Goal: Information Seeking & Learning: Check status

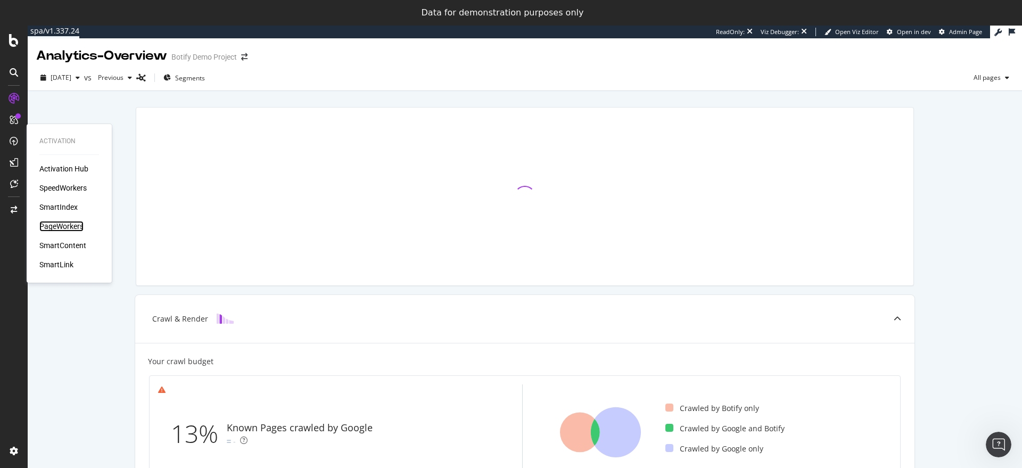
click at [65, 226] on div "PageWorkers" at bounding box center [61, 226] width 44 height 11
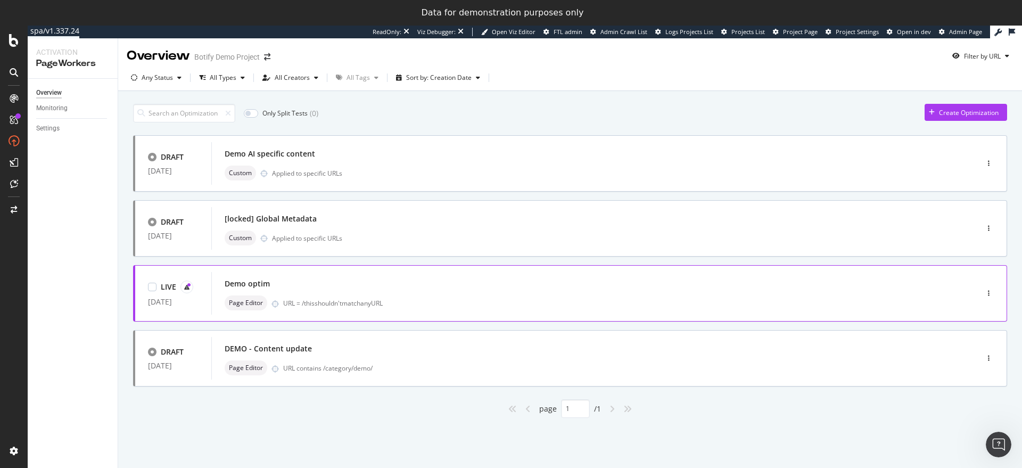
click at [399, 267] on div "LIVE [DATE] Demo optim Page Editor URL = /thisshouldn'tmatchanyURL" at bounding box center [570, 293] width 874 height 56
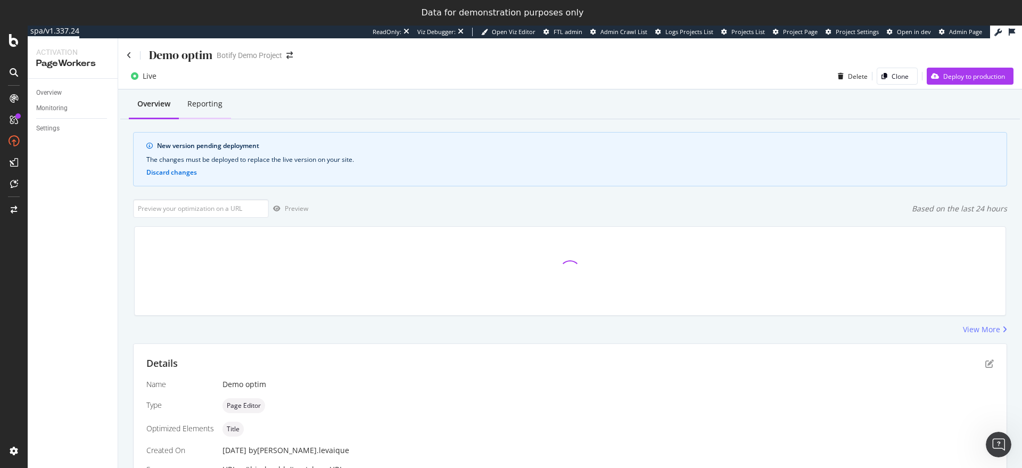
click at [208, 101] on div "Reporting" at bounding box center [204, 104] width 35 height 11
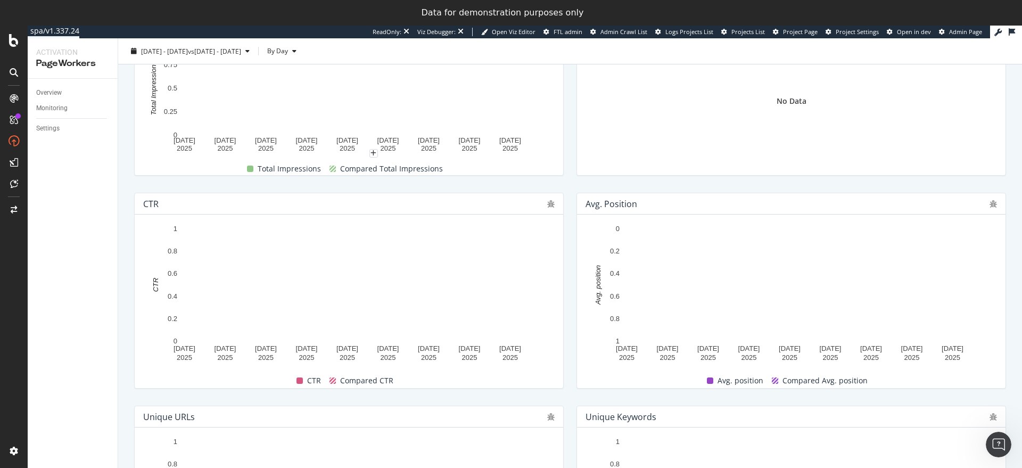
scroll to position [355, 0]
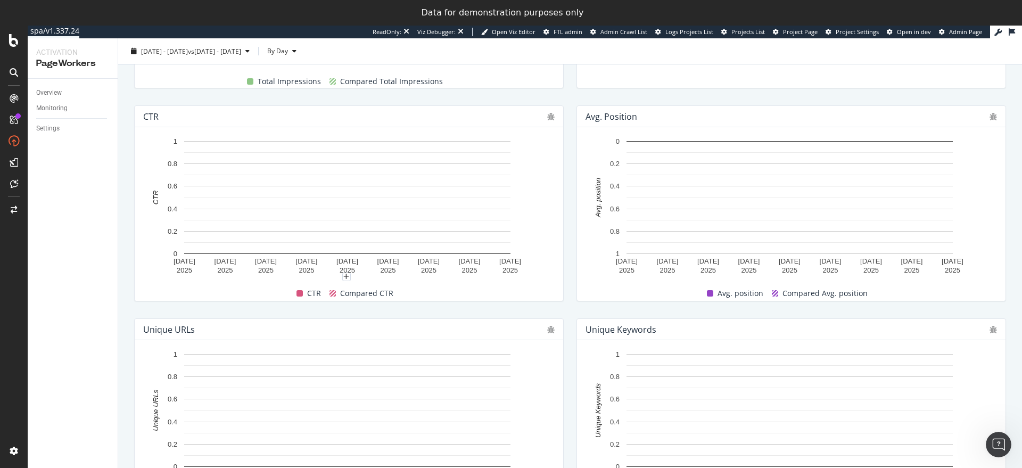
click at [341, 194] on rect "A chart." at bounding box center [347, 197] width 326 height 113
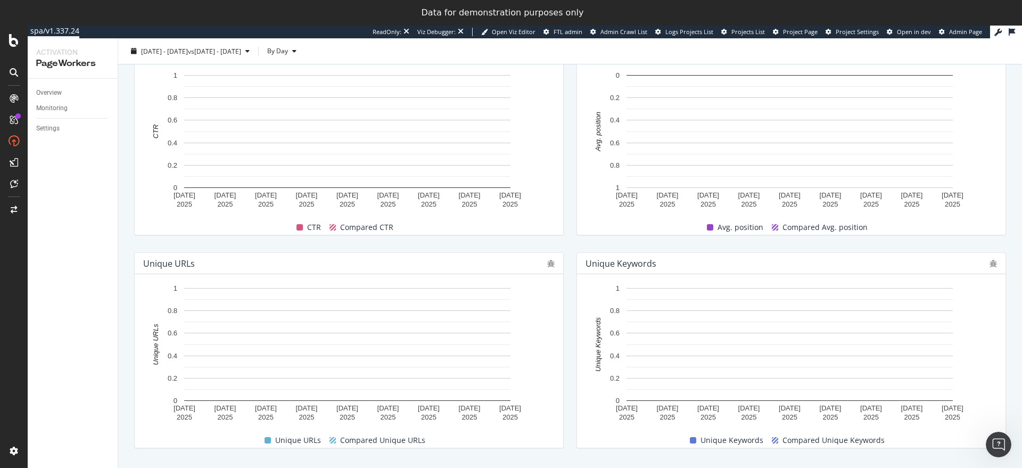
scroll to position [421, 0]
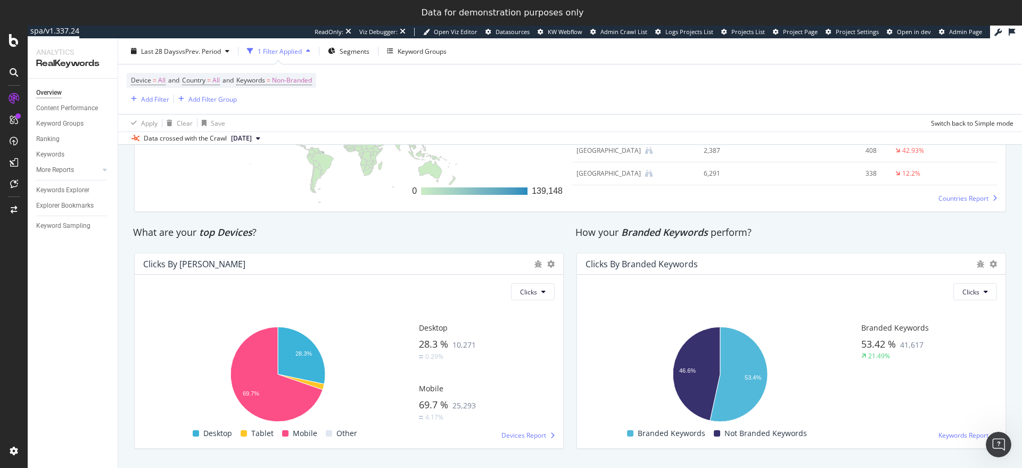
scroll to position [1703, 0]
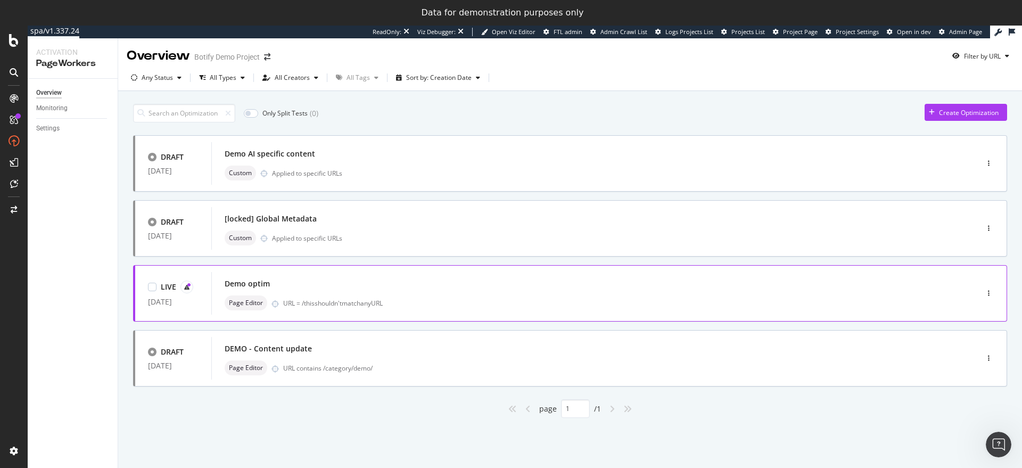
click at [511, 278] on div "Demo optim" at bounding box center [579, 283] width 708 height 15
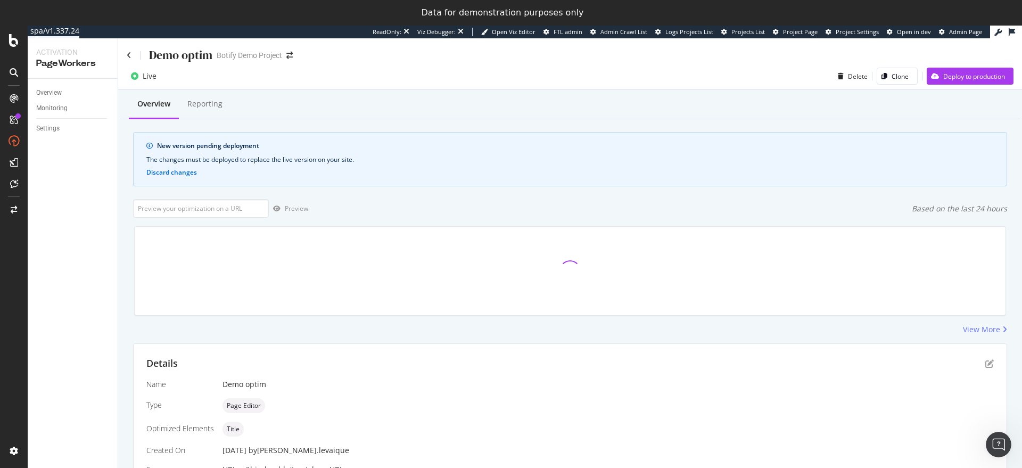
scroll to position [2, 0]
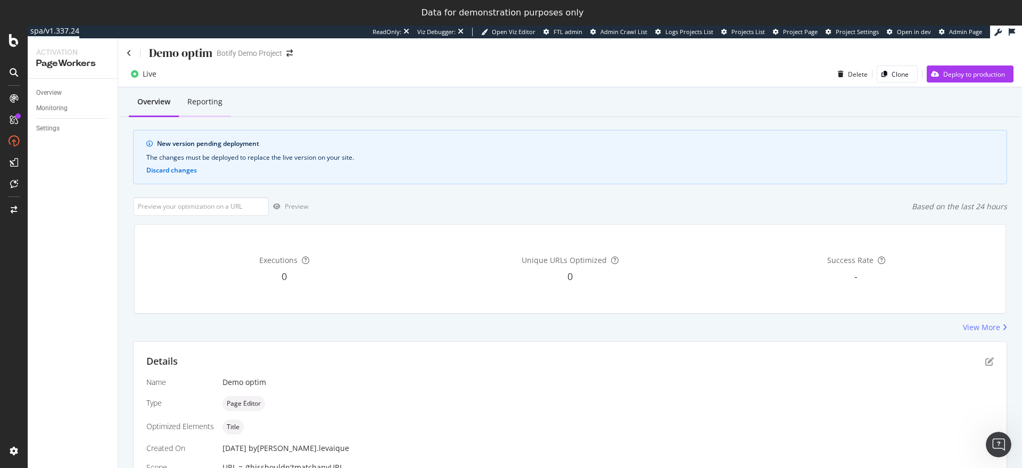
click at [212, 109] on div "Reporting" at bounding box center [205, 102] width 52 height 29
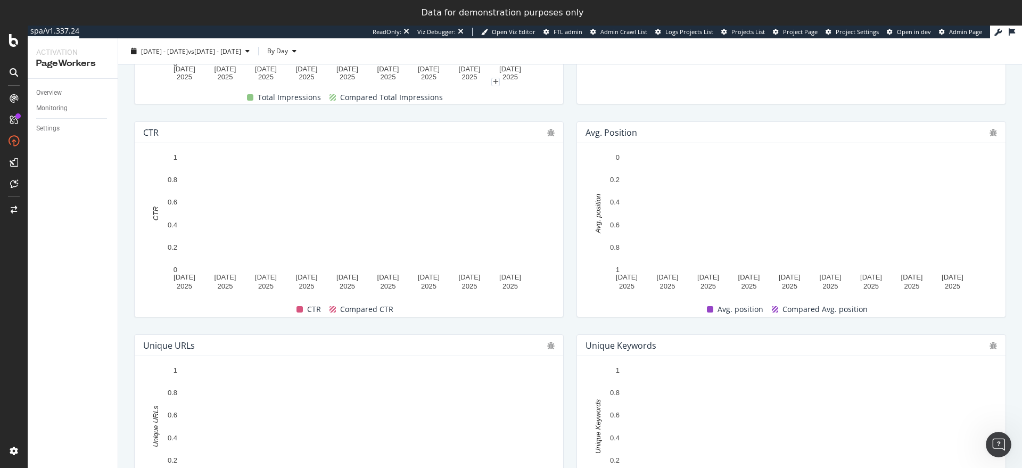
scroll to position [421, 0]
